Goal: Task Accomplishment & Management: Manage account settings

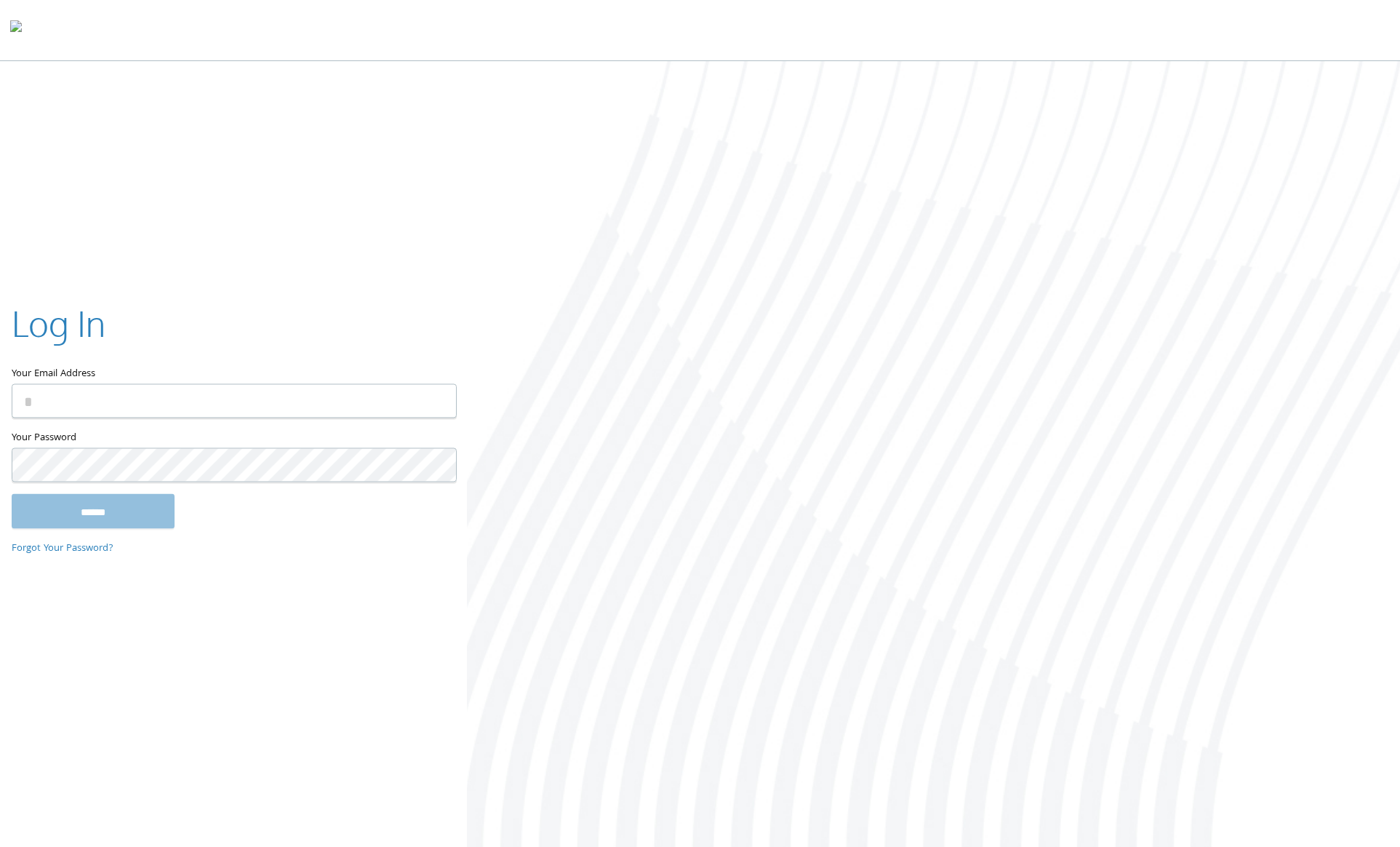
type input "**********"
click at [122, 513] on input "******" at bounding box center [93, 511] width 162 height 35
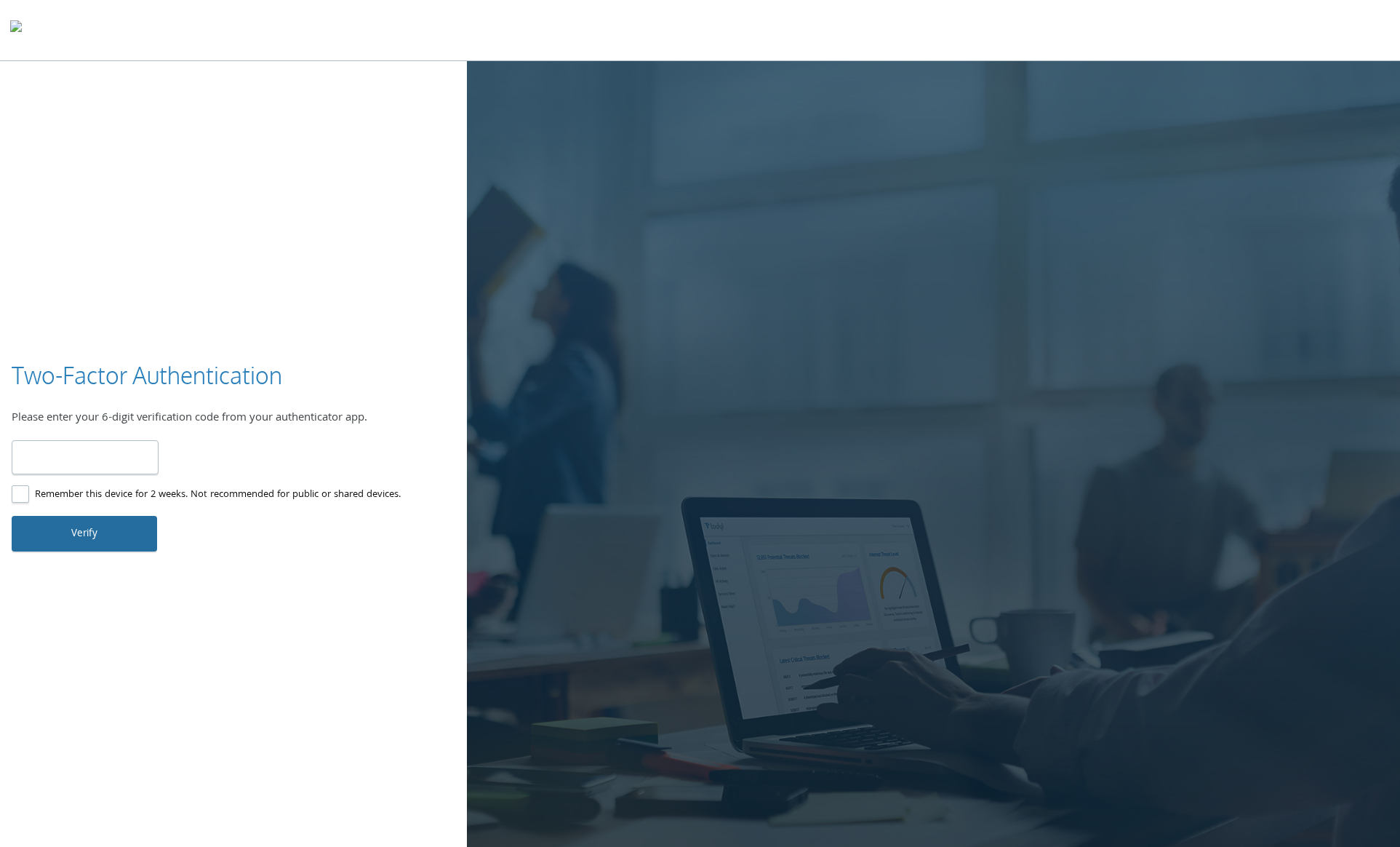
type input "******"
